Goal: Task Accomplishment & Management: Manage account settings

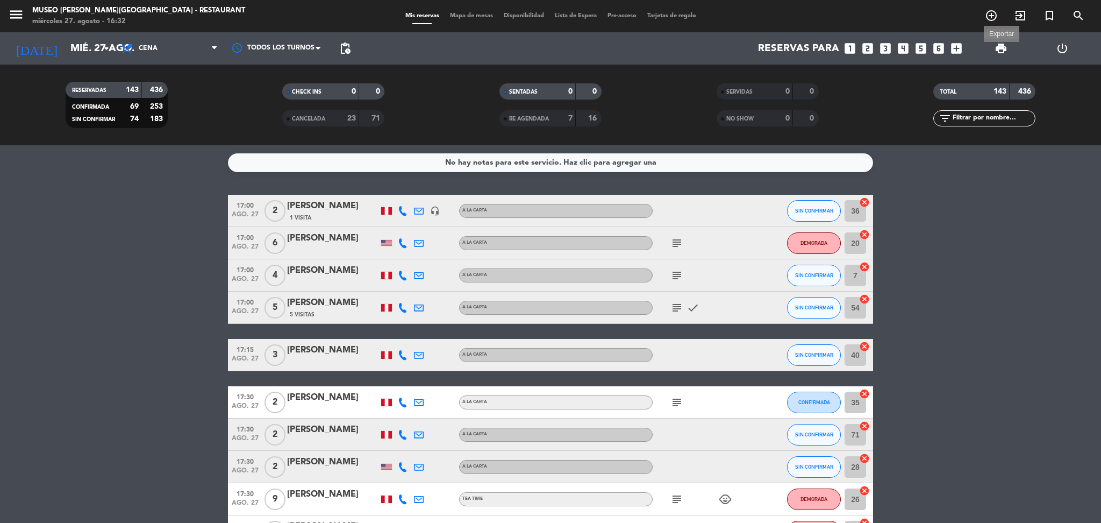
click at [995, 48] on span "print" at bounding box center [1001, 48] width 13 height 13
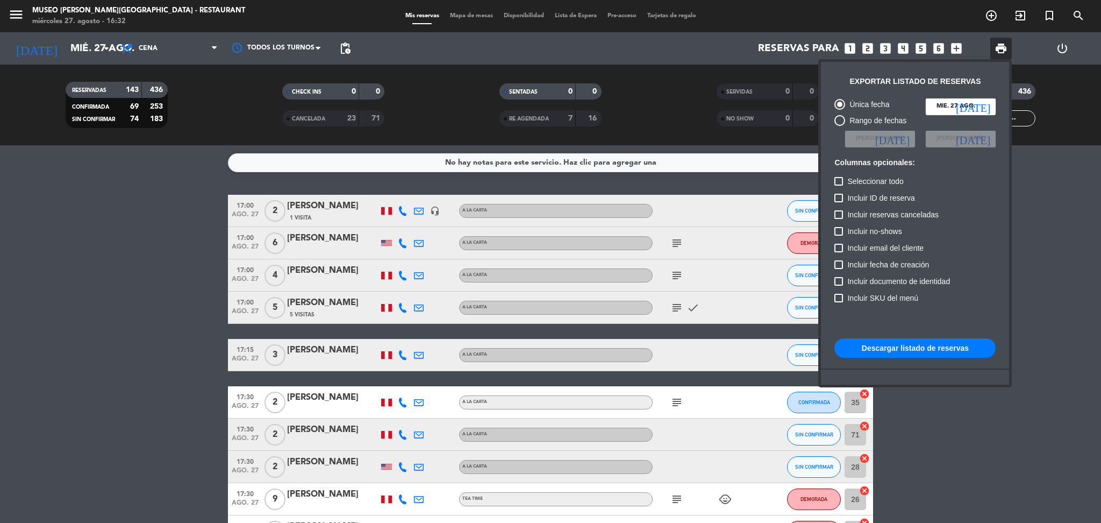
click at [877, 340] on button "Descargar listado de reservas" at bounding box center [915, 347] width 161 height 19
click at [106, 235] on div at bounding box center [550, 261] width 1101 height 523
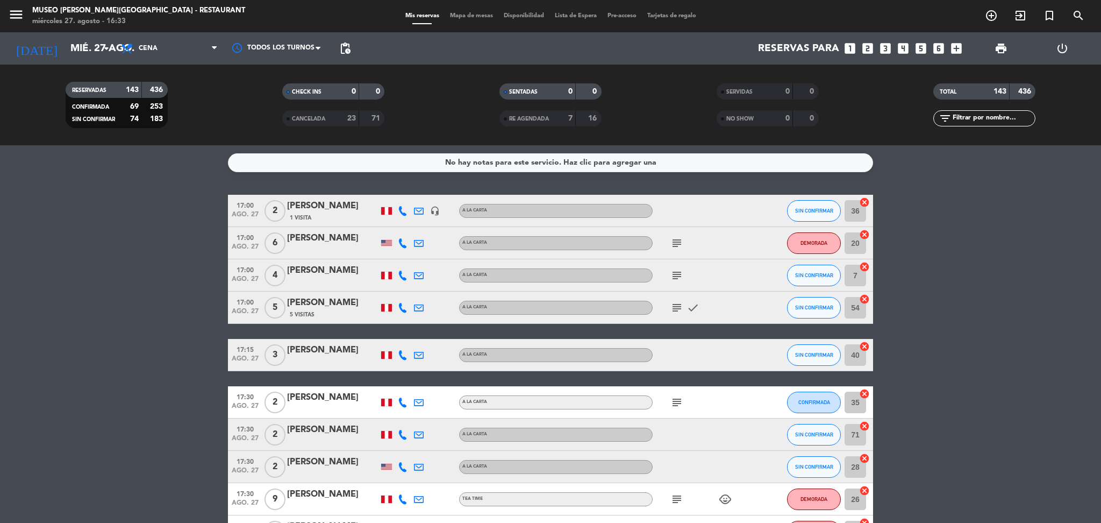
click at [964, 120] on input "text" at bounding box center [993, 118] width 83 height 12
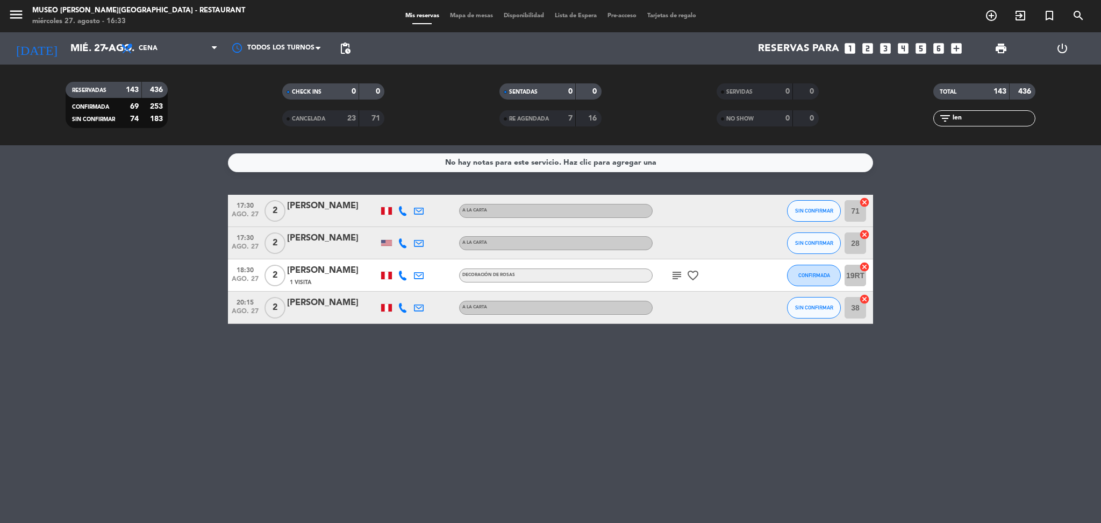
click at [676, 276] on icon "subject" at bounding box center [677, 275] width 13 height 13
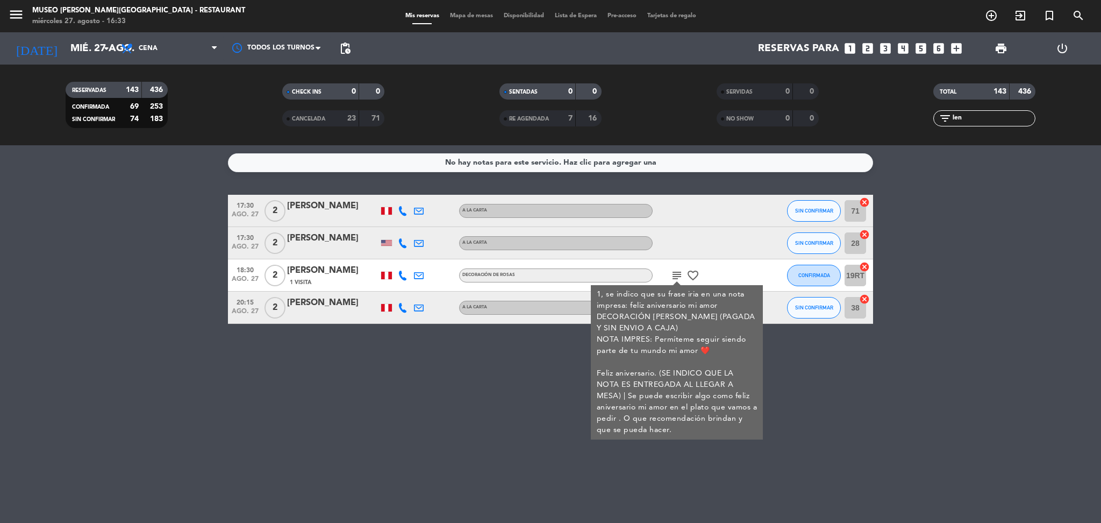
drag, startPoint x: 979, startPoint y: 116, endPoint x: 423, endPoint y: 69, distance: 557.4
click at [423, 69] on div "RESERVADAS 143 436 CONFIRMADA 69 253 SIN CONFIRMAR 74 183 CHECK INS 0 0 CANCELA…" at bounding box center [550, 105] width 1101 height 81
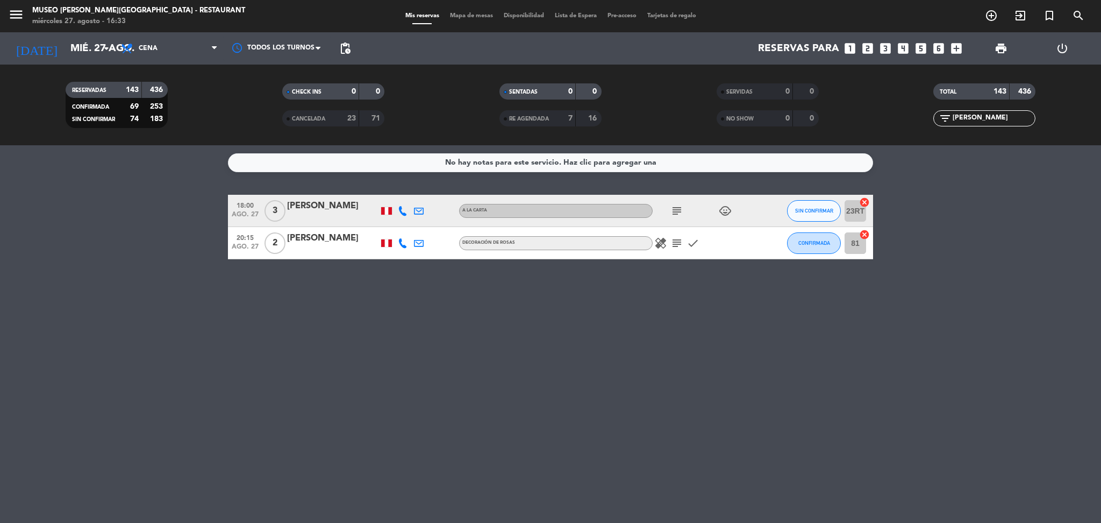
type input "[PERSON_NAME]"
click at [679, 245] on icon "subject" at bounding box center [677, 243] width 13 height 13
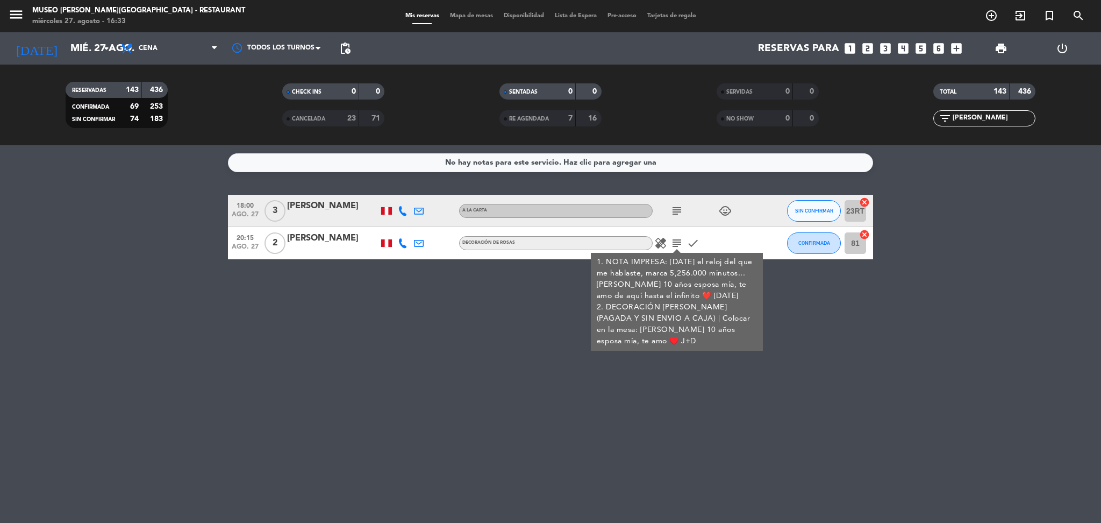
drag, startPoint x: 982, startPoint y: 116, endPoint x: 773, endPoint y: 111, distance: 209.2
click at [773, 111] on div "RESERVADAS 143 436 CONFIRMADA 69 253 SIN CONFIRMAR 74 183 CHECK INS 0 0 CANCELA…" at bounding box center [550, 104] width 1101 height 59
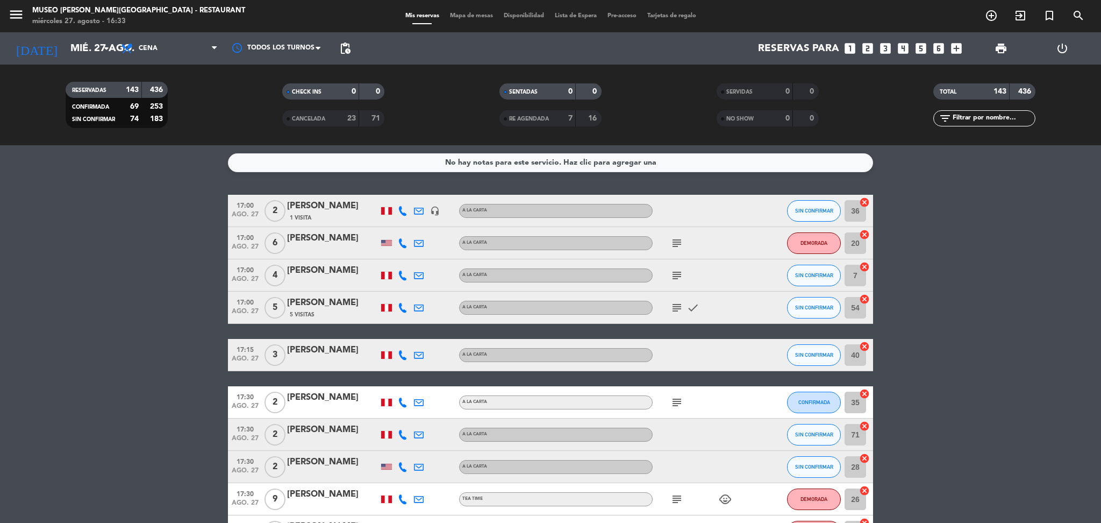
click at [965, 120] on input "text" at bounding box center [993, 118] width 83 height 12
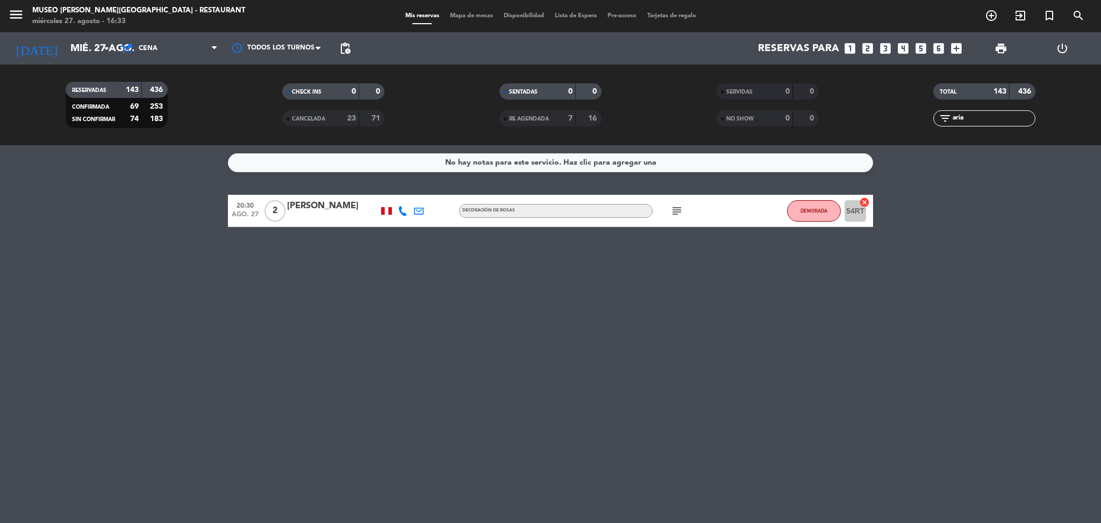
click at [676, 209] on icon "subject" at bounding box center [677, 210] width 13 height 13
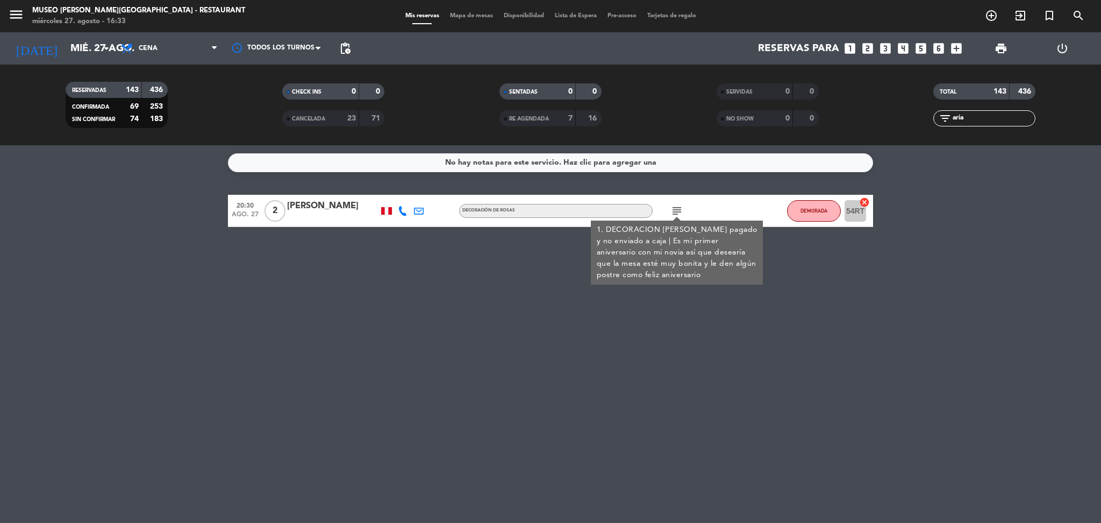
click at [763, 411] on div "No hay notas para este servicio. Haz clic para agregar una 20:30 [DATE] 2 [PERS…" at bounding box center [550, 333] width 1101 height 377
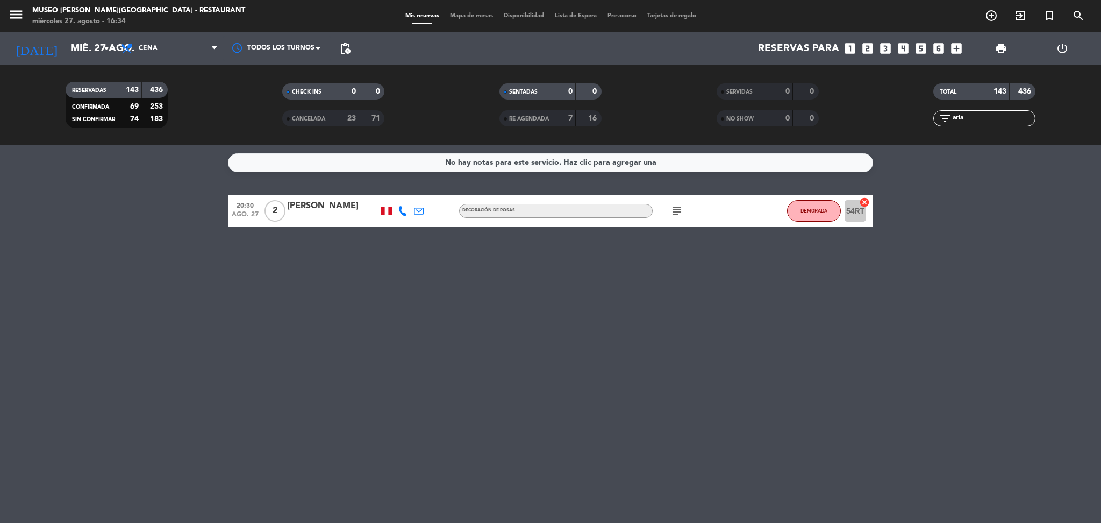
drag, startPoint x: 979, startPoint y: 113, endPoint x: 676, endPoint y: 116, distance: 302.8
click at [676, 116] on div "RESERVADAS 143 436 CONFIRMADA 69 253 SIN CONFIRMAR 74 183 CHECK INS 0 0 CANCELA…" at bounding box center [550, 104] width 1101 height 59
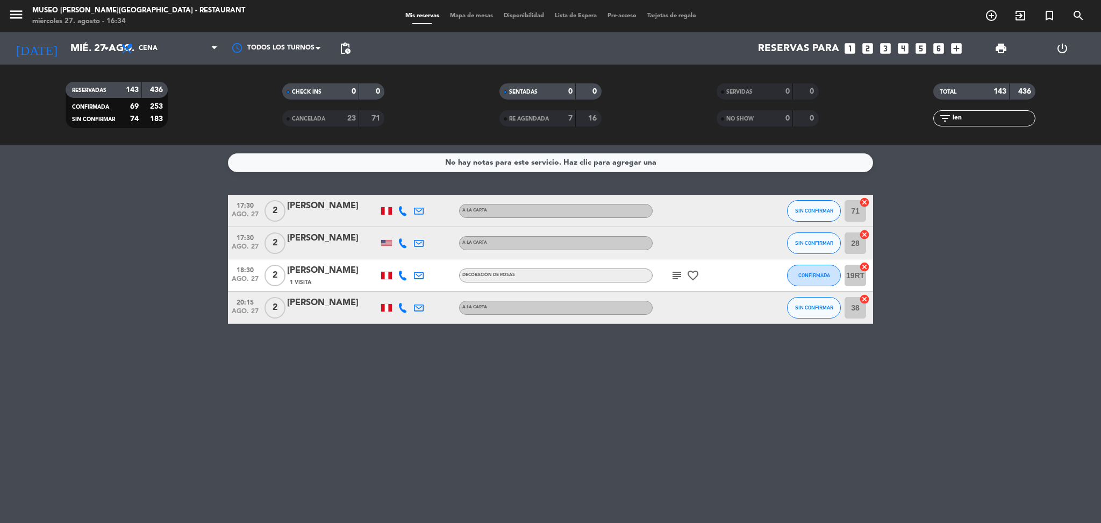
click at [312, 265] on div "[PERSON_NAME]" at bounding box center [332, 270] width 91 height 14
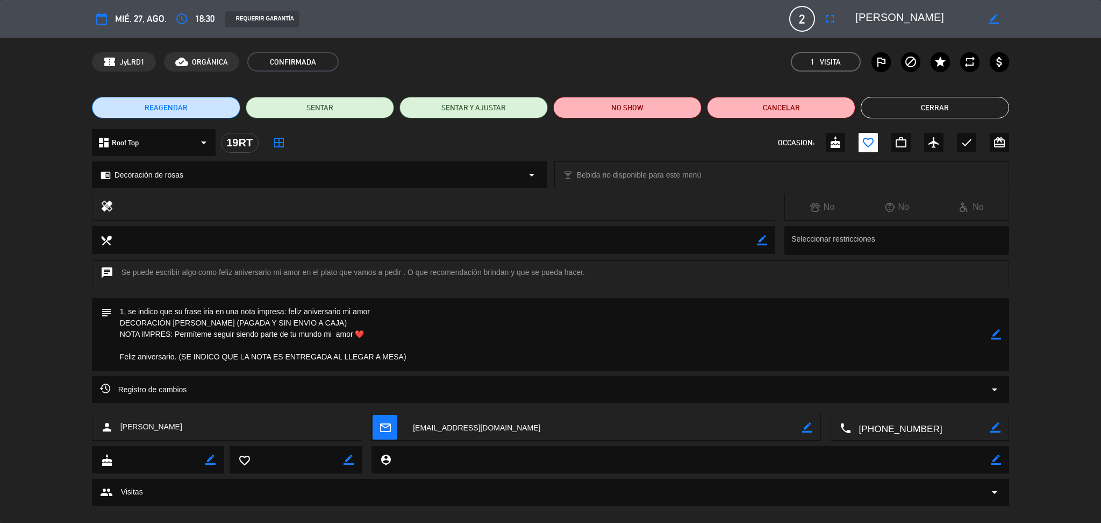
drag, startPoint x: 967, startPoint y: 21, endPoint x: 844, endPoint y: 12, distance: 123.4
click at [844, 12] on editable-input "border_color" at bounding box center [926, 18] width 167 height 19
click at [901, 97] on button "Cerrar" at bounding box center [935, 108] width 148 height 22
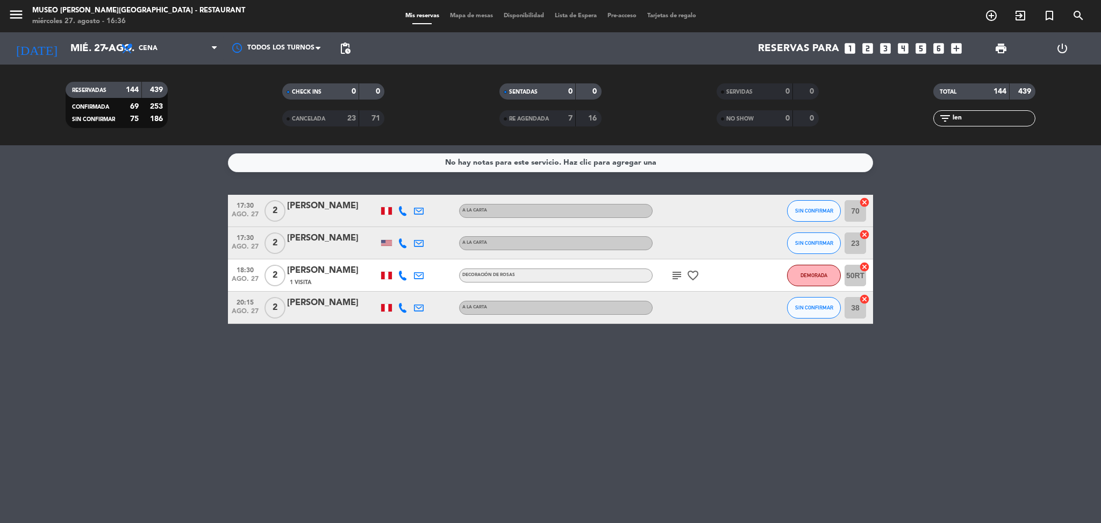
drag, startPoint x: 945, startPoint y: 114, endPoint x: 708, endPoint y: 116, distance: 237.2
click at [708, 116] on div "RESERVADAS 144 439 CONFIRMADA 69 253 SIN CONFIRMAR 75 186 CHECK INS 0 0 CANCELA…" at bounding box center [550, 104] width 1101 height 59
type input "len"
click at [676, 270] on icon "subject" at bounding box center [677, 275] width 13 height 13
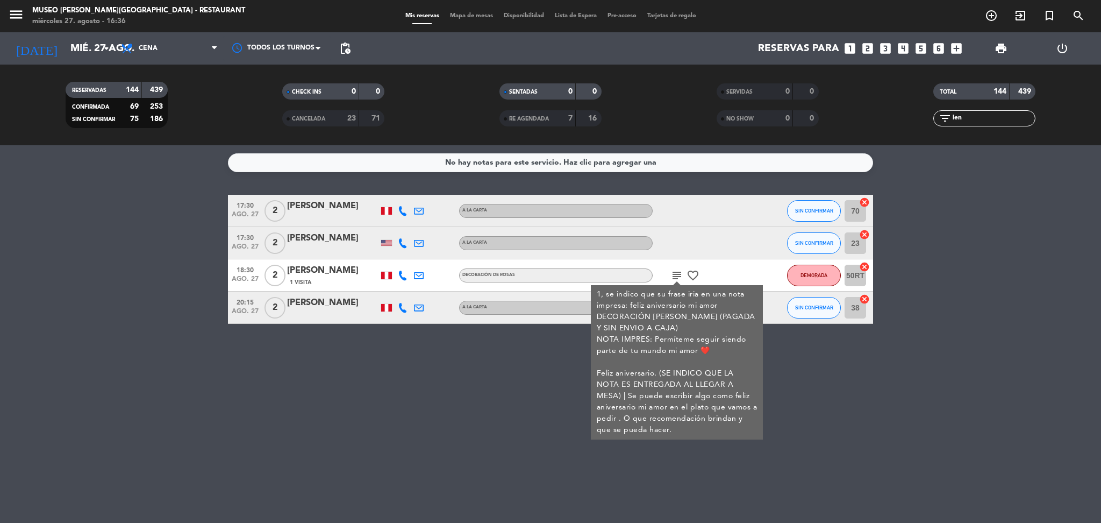
click at [322, 272] on div "[PERSON_NAME]" at bounding box center [332, 270] width 91 height 14
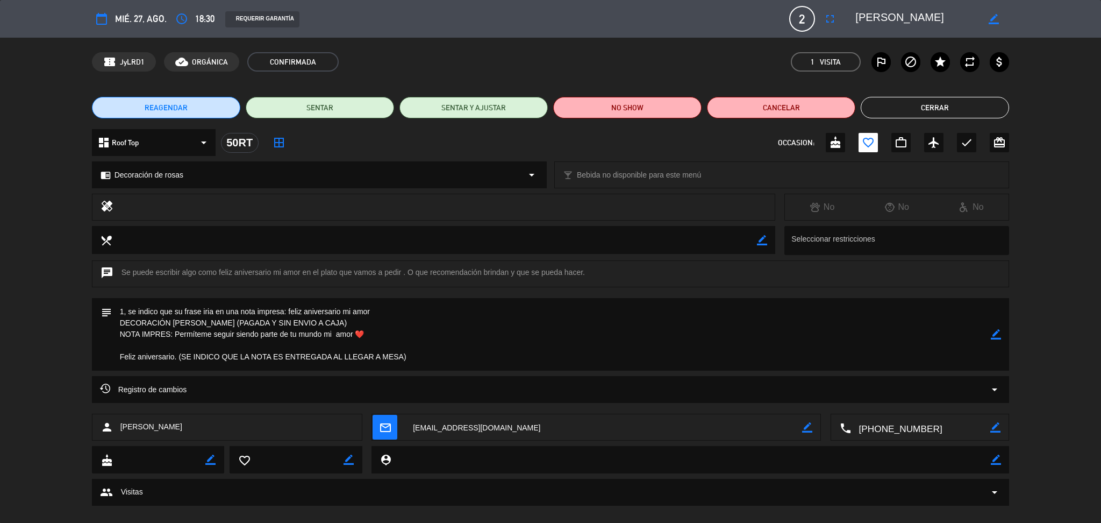
drag, startPoint x: 367, startPoint y: 332, endPoint x: 177, endPoint y: 332, distance: 190.4
click at [177, 332] on textarea at bounding box center [552, 334] width 880 height 73
drag, startPoint x: 959, startPoint y: 12, endPoint x: 818, endPoint y: 8, distance: 141.5
click at [818, 8] on div "calendar_today mié. 27, ago. access_time 18:30 REQUERIR GARANTÍA 2 [PERSON_NAME…" at bounding box center [551, 19] width 918 height 26
click at [911, 108] on button "Cerrar" at bounding box center [935, 108] width 148 height 22
